Goal: Task Accomplishment & Management: Manage account settings

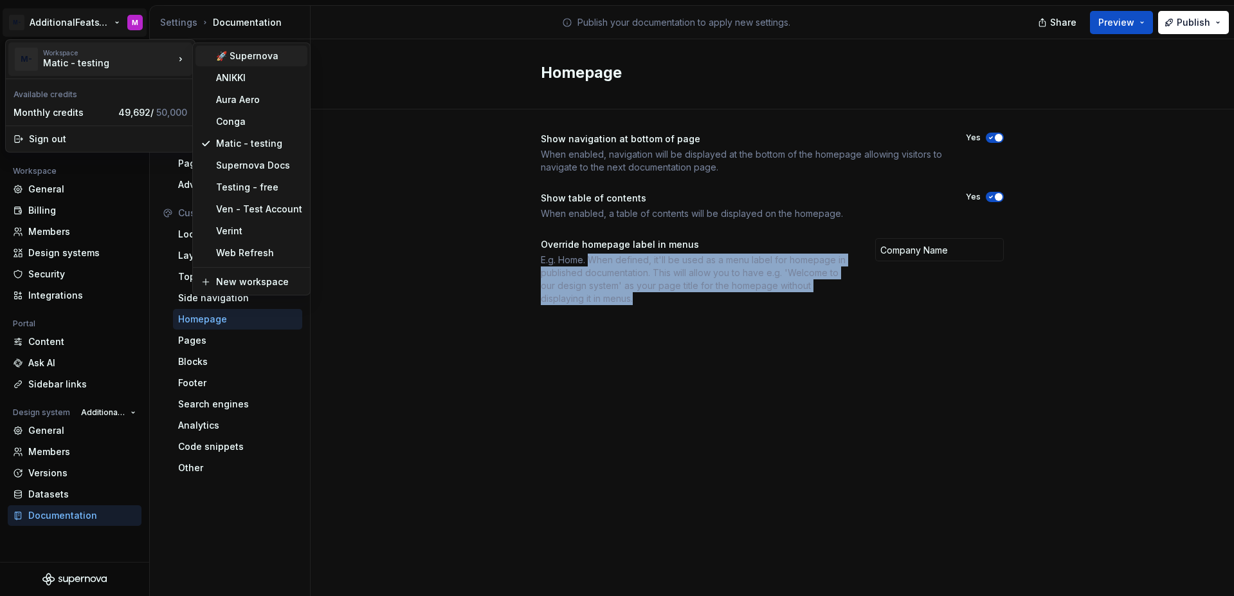
click at [234, 51] on div "🚀 Supernova" at bounding box center [259, 56] width 86 height 13
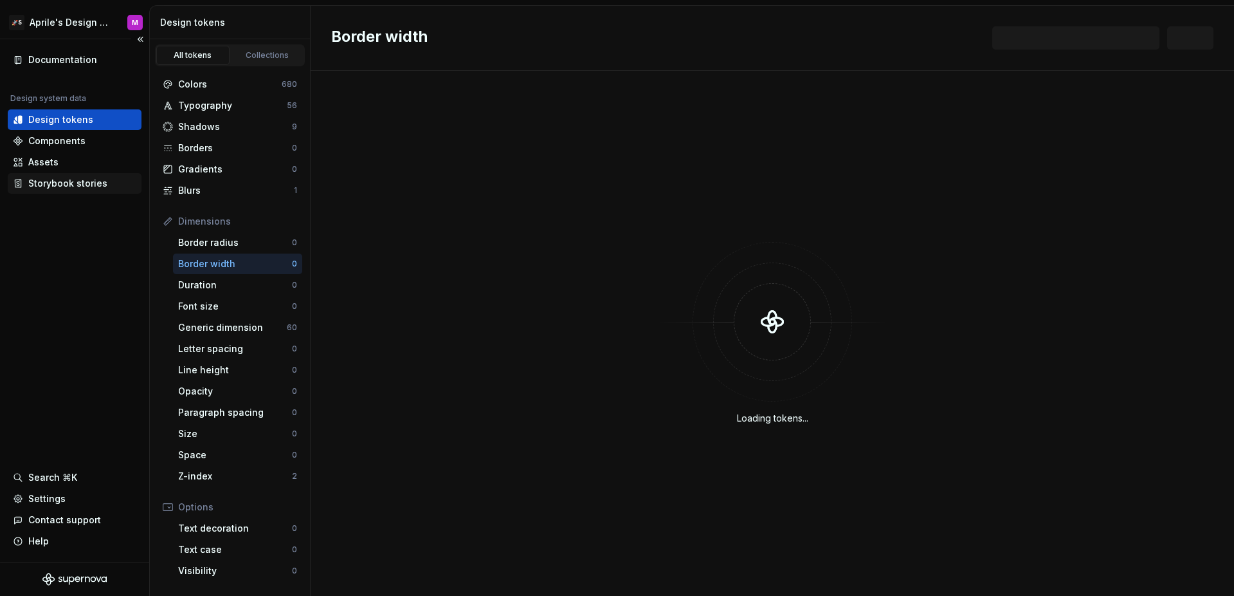
click at [87, 181] on div "Storybook stories" at bounding box center [67, 183] width 79 height 13
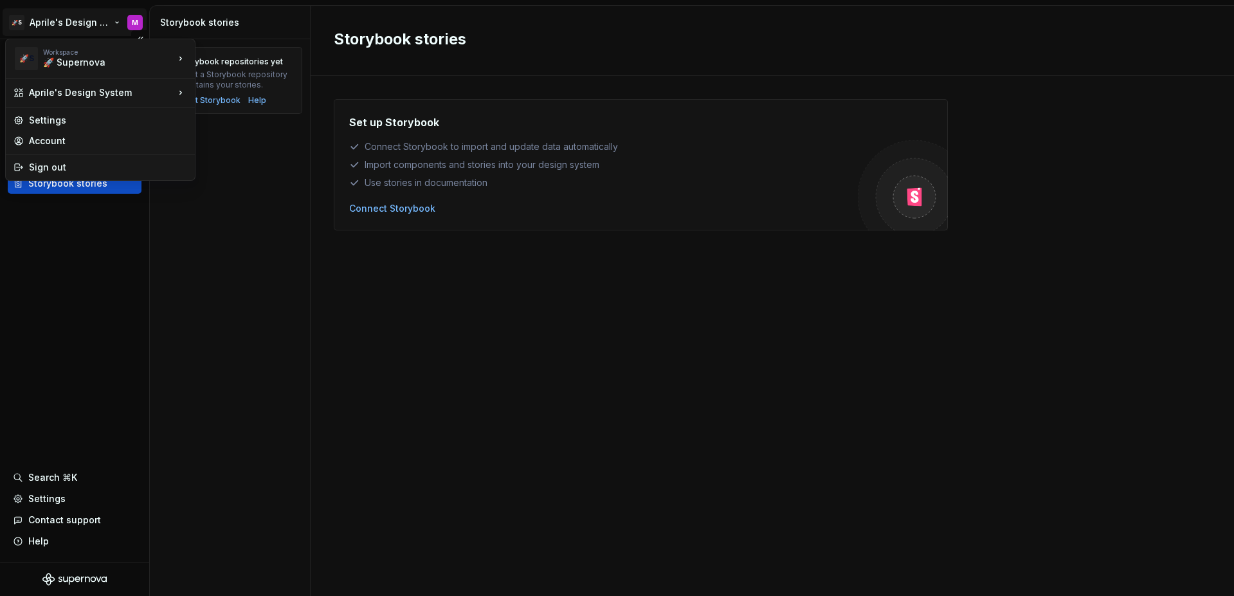
click at [84, 26] on html "🚀S Aprile's Design System M Documentation Design system data Design tokens Comp…" at bounding box center [617, 298] width 1234 height 596
click at [80, 285] on html "🚀S Aprile's Design System M Documentation Design system data Design tokens Comp…" at bounding box center [617, 298] width 1234 height 596
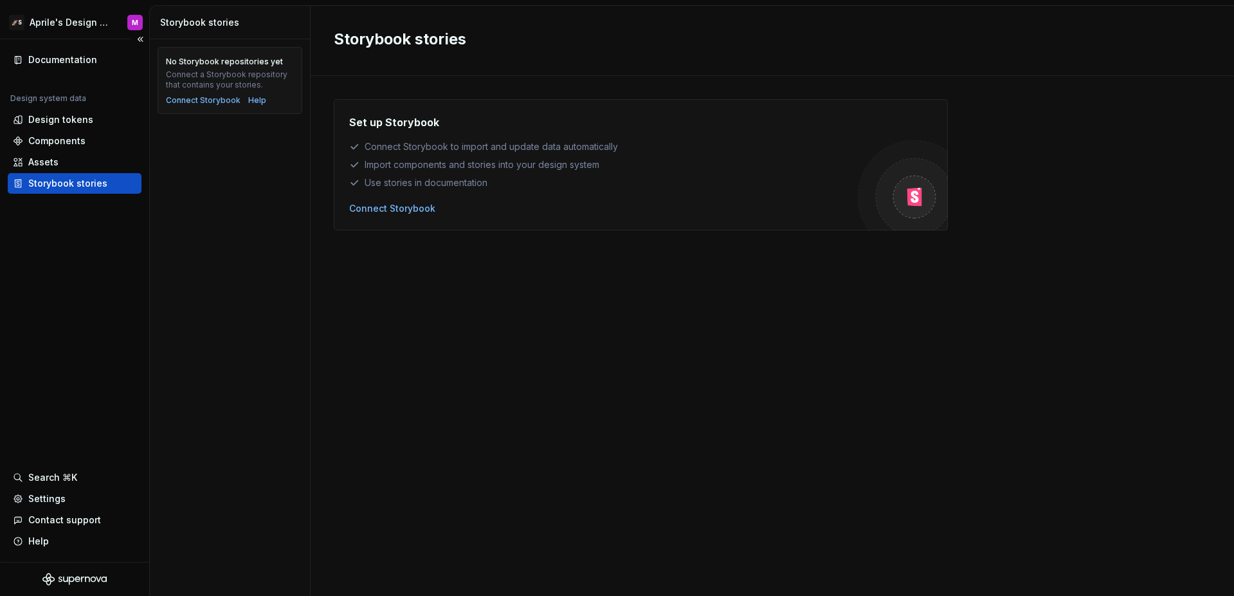
click at [106, 276] on div "Documentation Design system data Design tokens Components Assets Storybook stor…" at bounding box center [74, 300] width 149 height 522
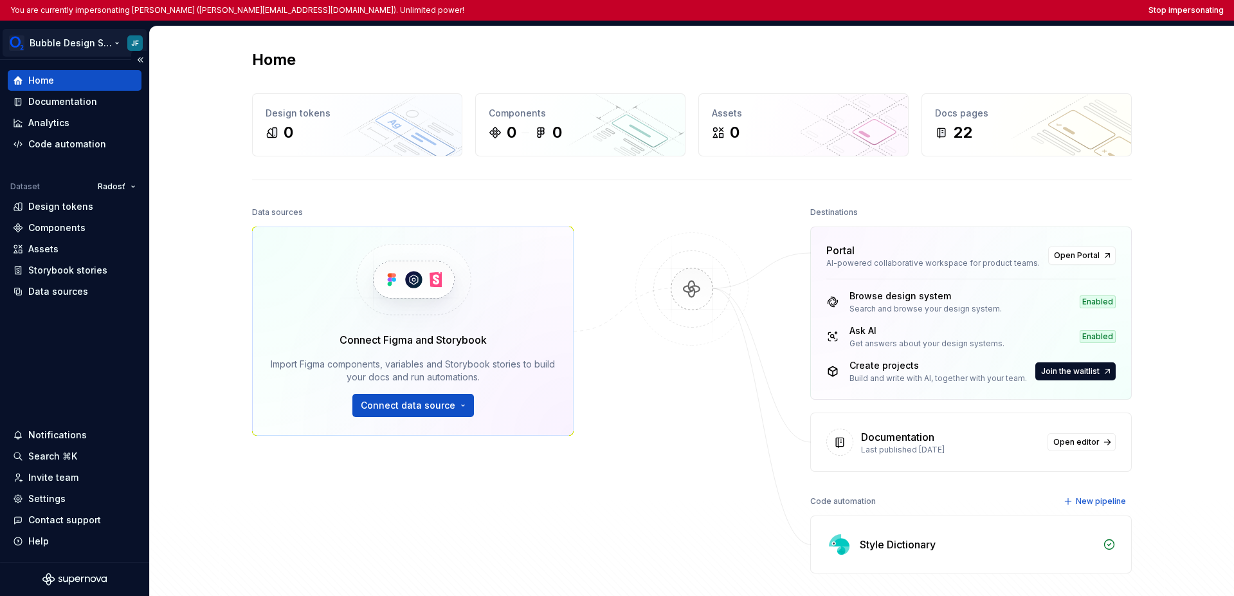
click at [55, 43] on html "You are currently impersonating Jozef Fliega (jozef.fliega@o2.sk). Unlimited po…" at bounding box center [617, 298] width 1234 height 596
click at [89, 385] on html "You are currently impersonating Jozef Fliega (jozef.fliega@o2.sk). Unlimited po…" at bounding box center [617, 298] width 1234 height 596
click at [53, 499] on div "Settings" at bounding box center [46, 498] width 37 height 13
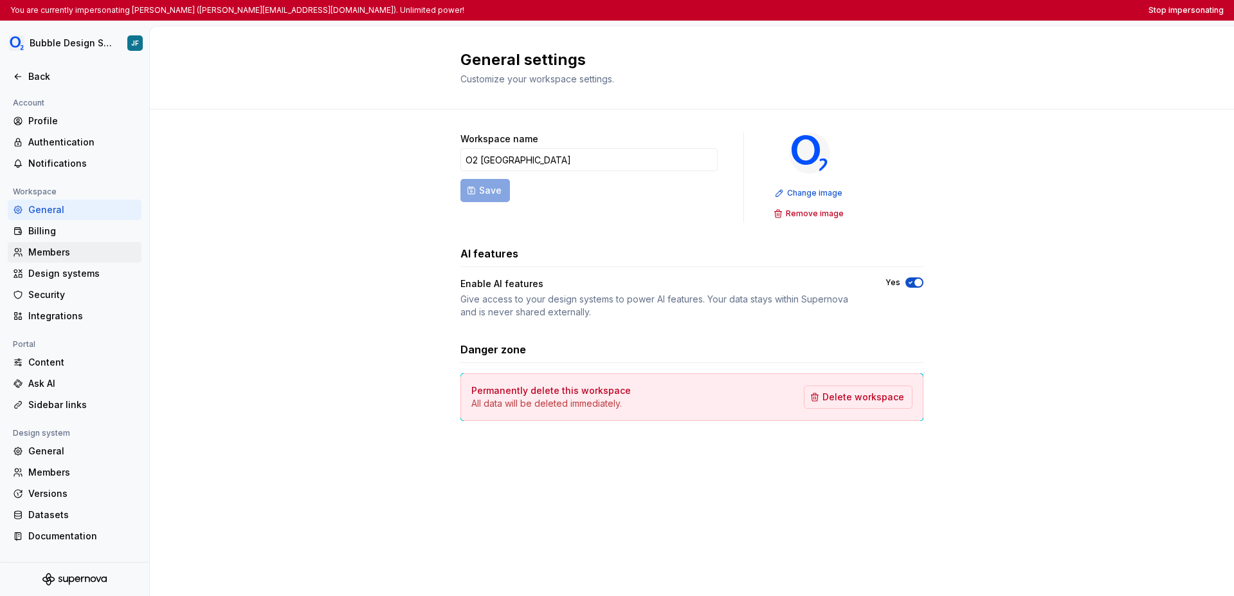
click at [79, 246] on div "Members" at bounding box center [82, 252] width 108 height 13
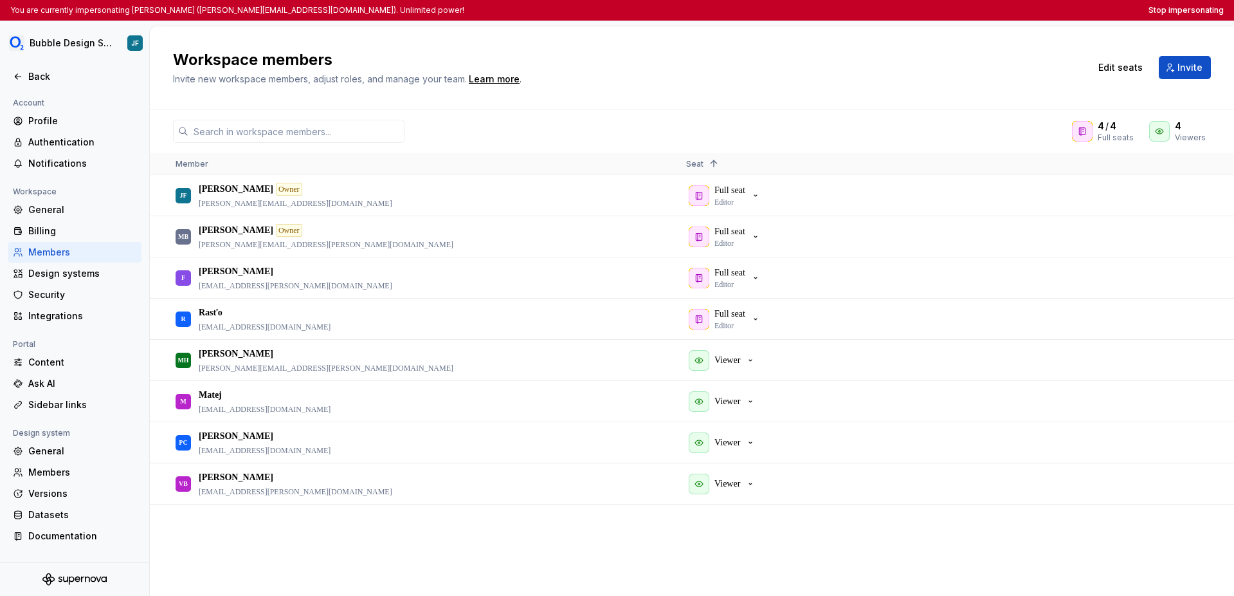
click at [587, 50] on h2 "Workspace members" at bounding box center [624, 60] width 902 height 21
click at [87, 228] on div "Billing" at bounding box center [82, 230] width 108 height 13
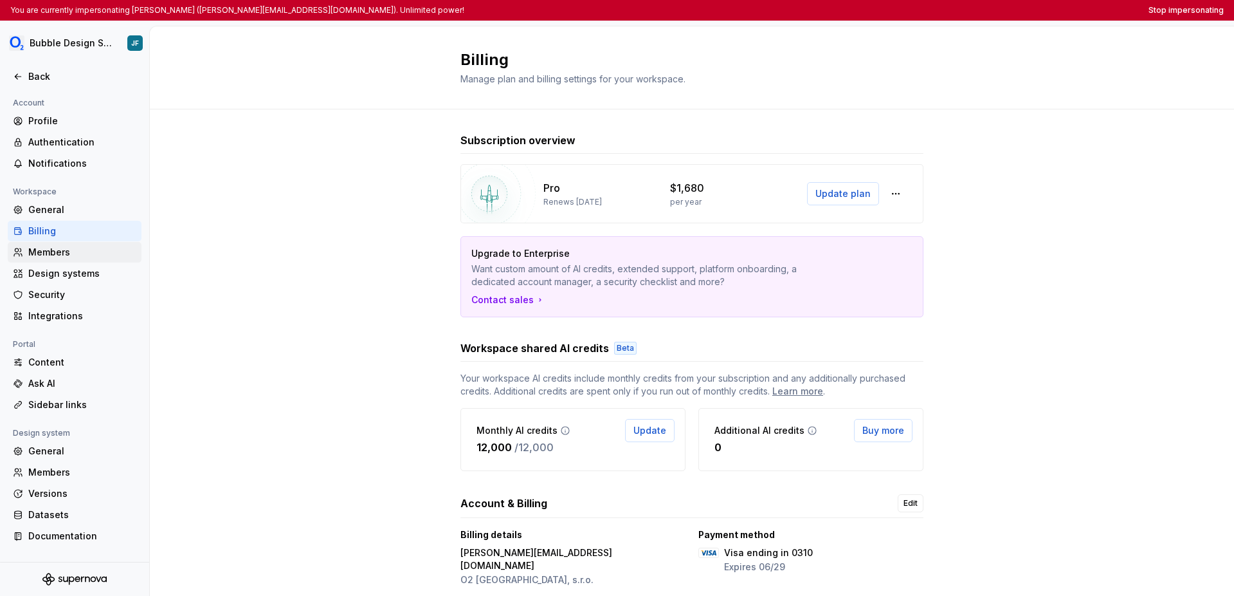
click at [68, 252] on div "Members" at bounding box center [82, 252] width 108 height 13
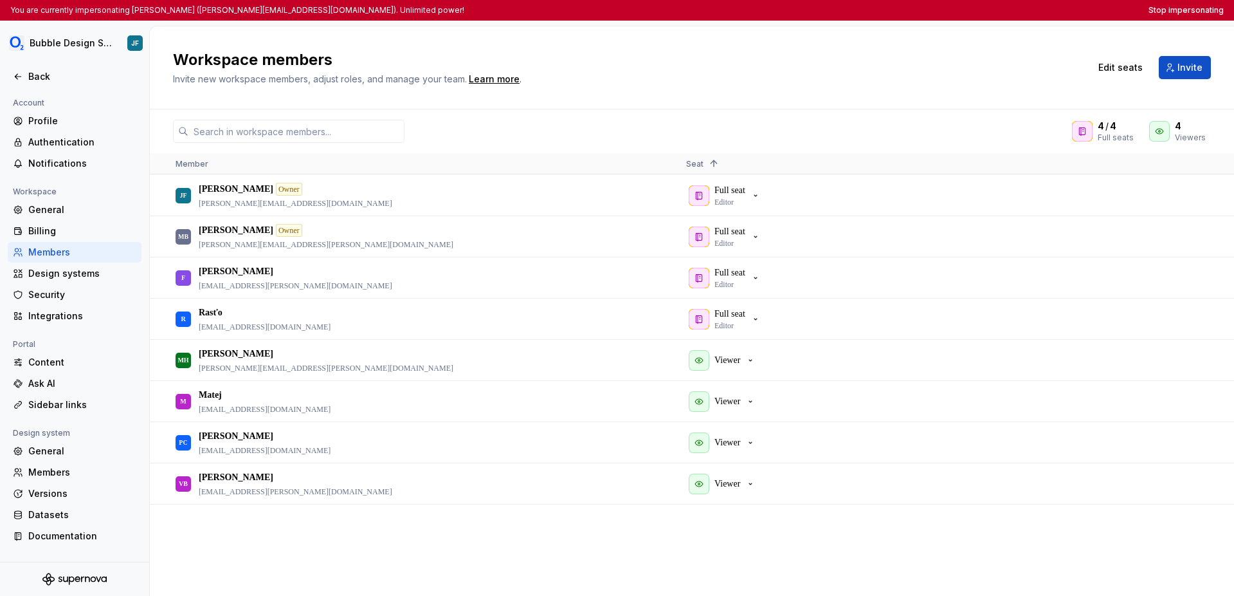
click at [700, 42] on div "Workspace members Invite new workspace members, adjust roles, and manage your t…" at bounding box center [692, 67] width 1084 height 83
click at [873, 10] on button "Stop impersonating" at bounding box center [1186, 10] width 75 height 10
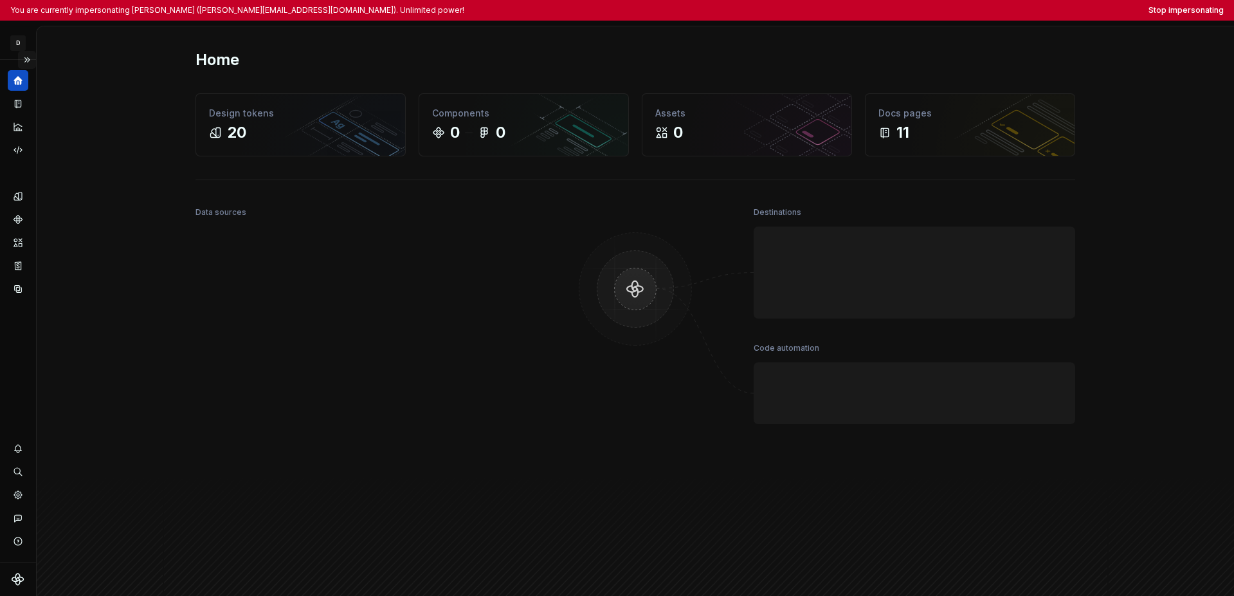
click at [33, 59] on button "Expand sidebar" at bounding box center [27, 60] width 18 height 18
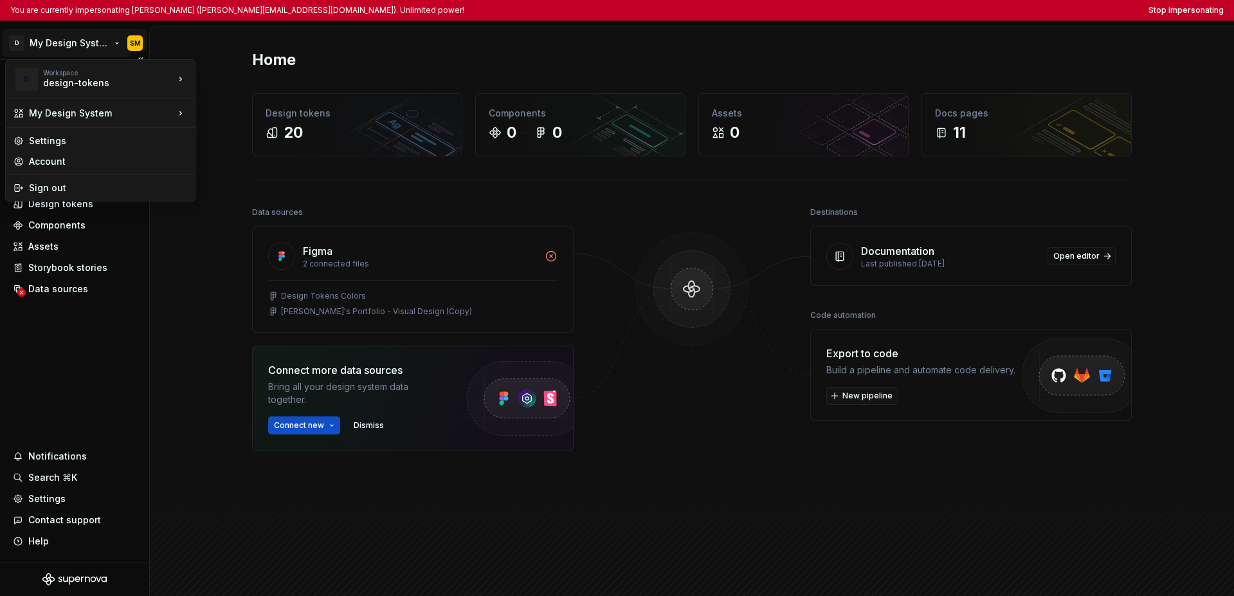
click at [50, 50] on html "You are currently impersonating Shawn McClelland (shawn_mcclelland@intuit.com).…" at bounding box center [617, 298] width 1234 height 596
click at [212, 94] on div "Intuit" at bounding box center [250, 97] width 109 height 21
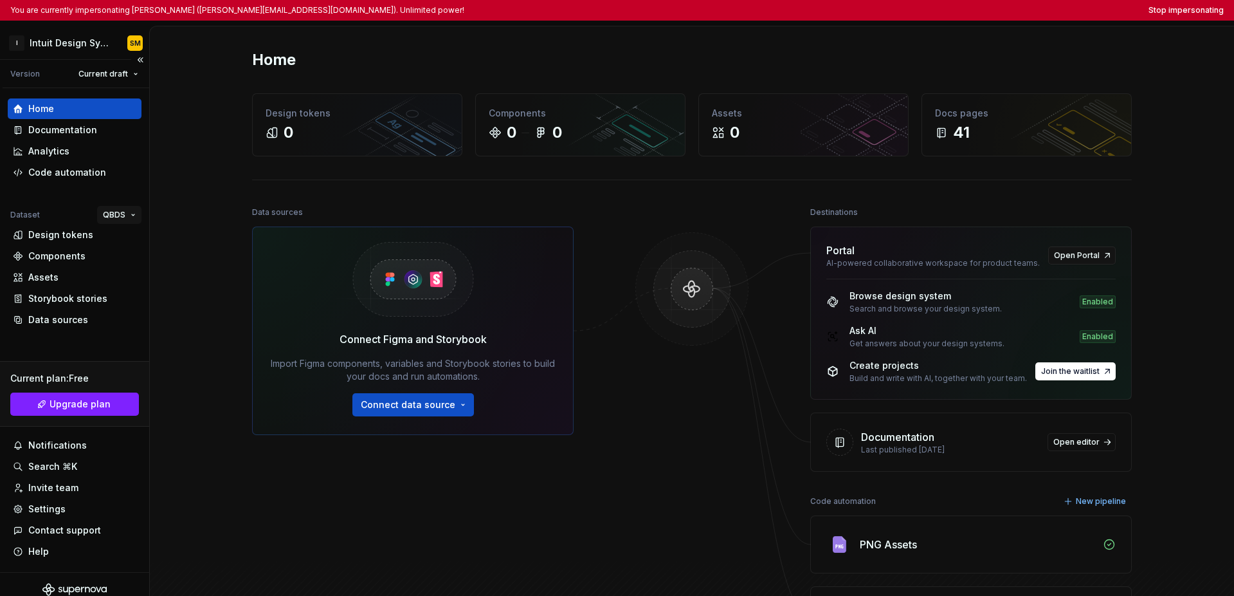
click at [113, 217] on html "You are currently impersonating Shawn McClelland (shawn_mcclelland@intuit.com).…" at bounding box center [617, 298] width 1234 height 596
click at [68, 242] on html "You are currently impersonating Shawn McClelland (shawn_mcclelland@intuit.com).…" at bounding box center [617, 298] width 1234 height 596
click at [49, 509] on div "Settings" at bounding box center [46, 508] width 37 height 13
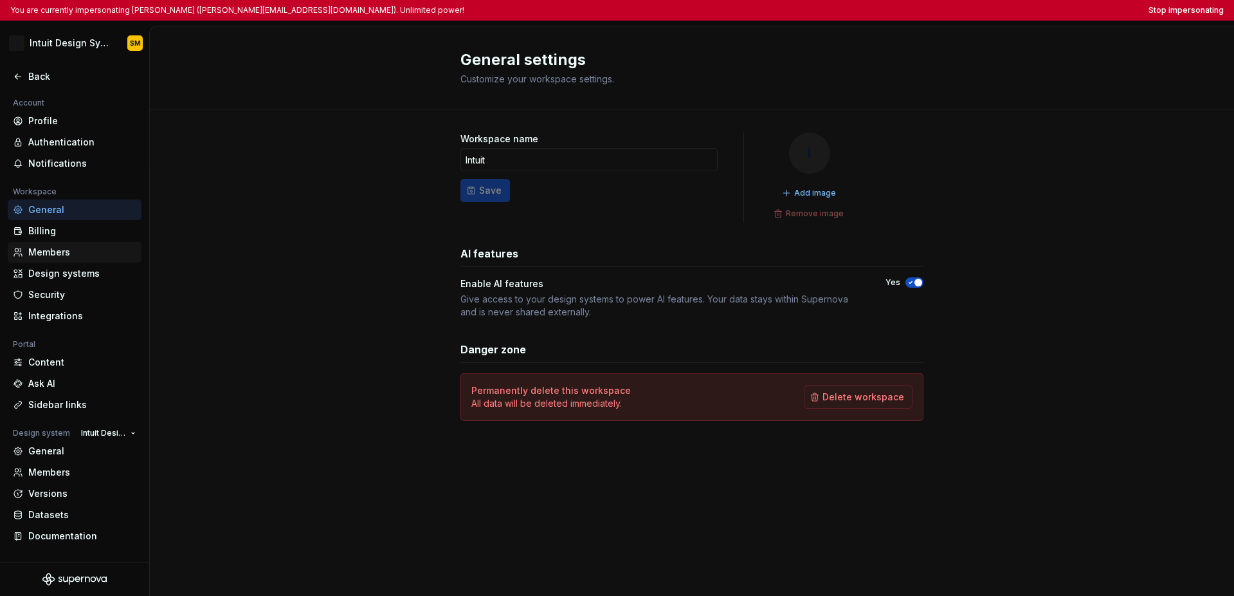
click at [66, 255] on div "Members" at bounding box center [82, 252] width 108 height 13
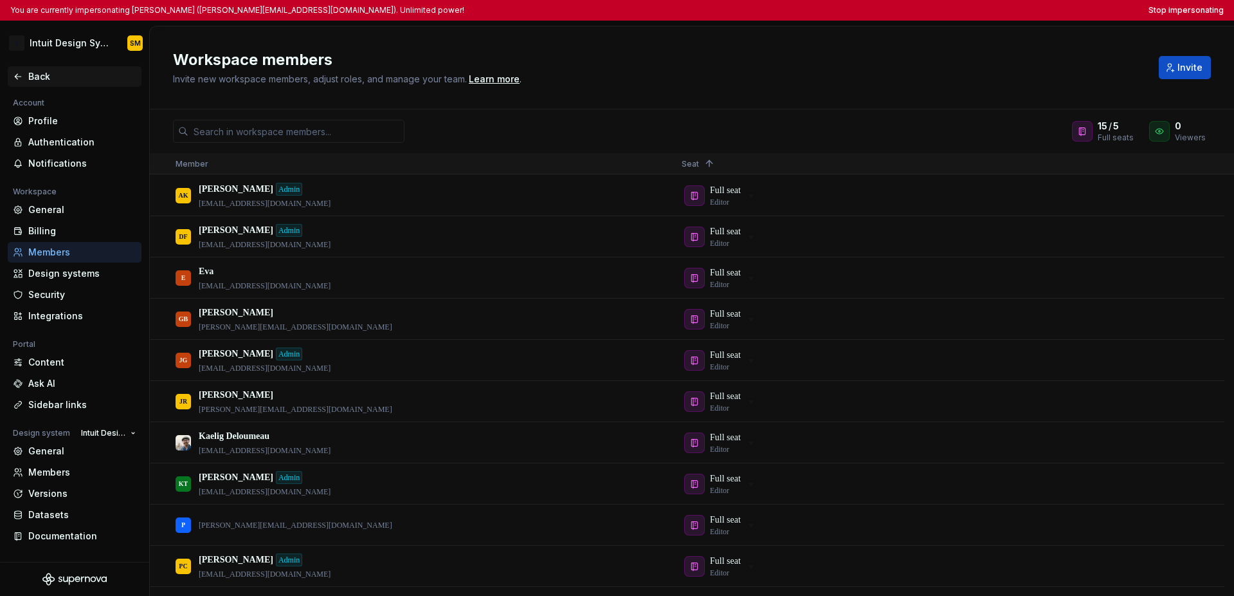
click at [32, 77] on div "Back" at bounding box center [82, 76] width 108 height 13
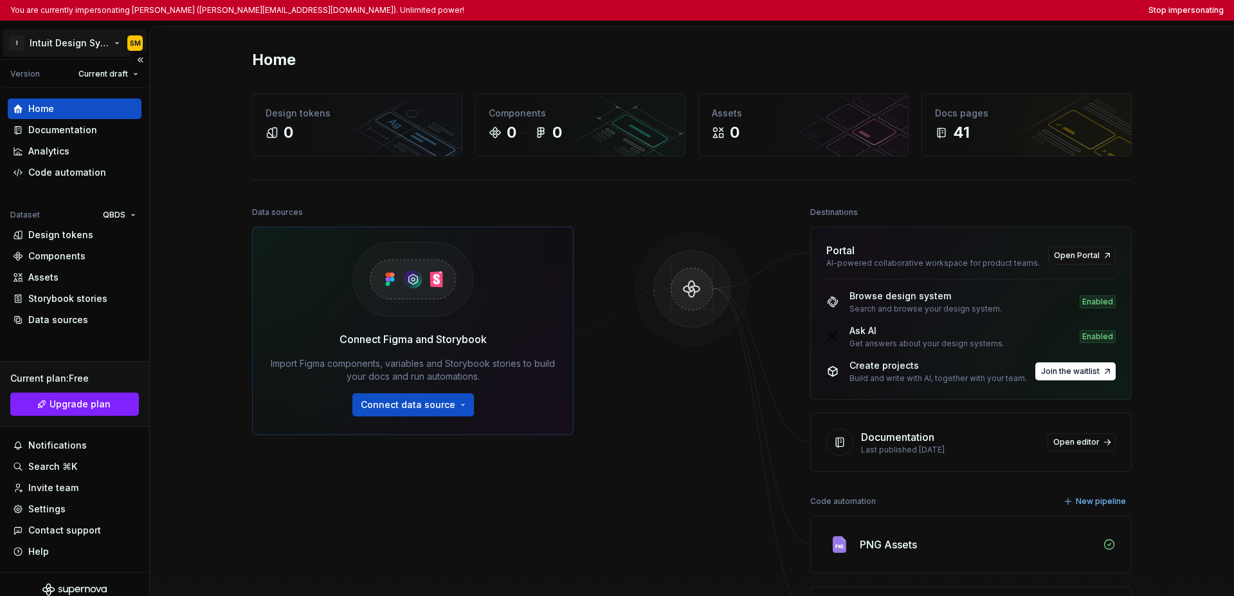
click at [69, 52] on html "You are currently impersonating Shawn McClelland (shawn_mcclelland@intuit.com).…" at bounding box center [617, 298] width 1234 height 596
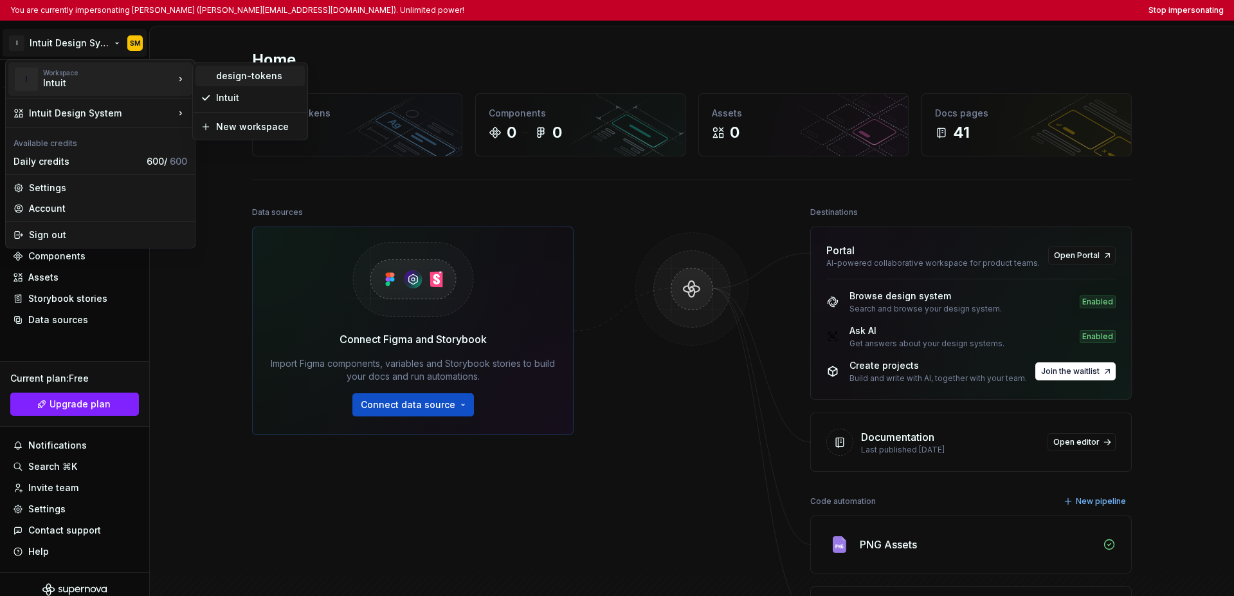
click at [246, 77] on div "design-tokens" at bounding box center [258, 75] width 84 height 13
